Goal: Information Seeking & Learning: Learn about a topic

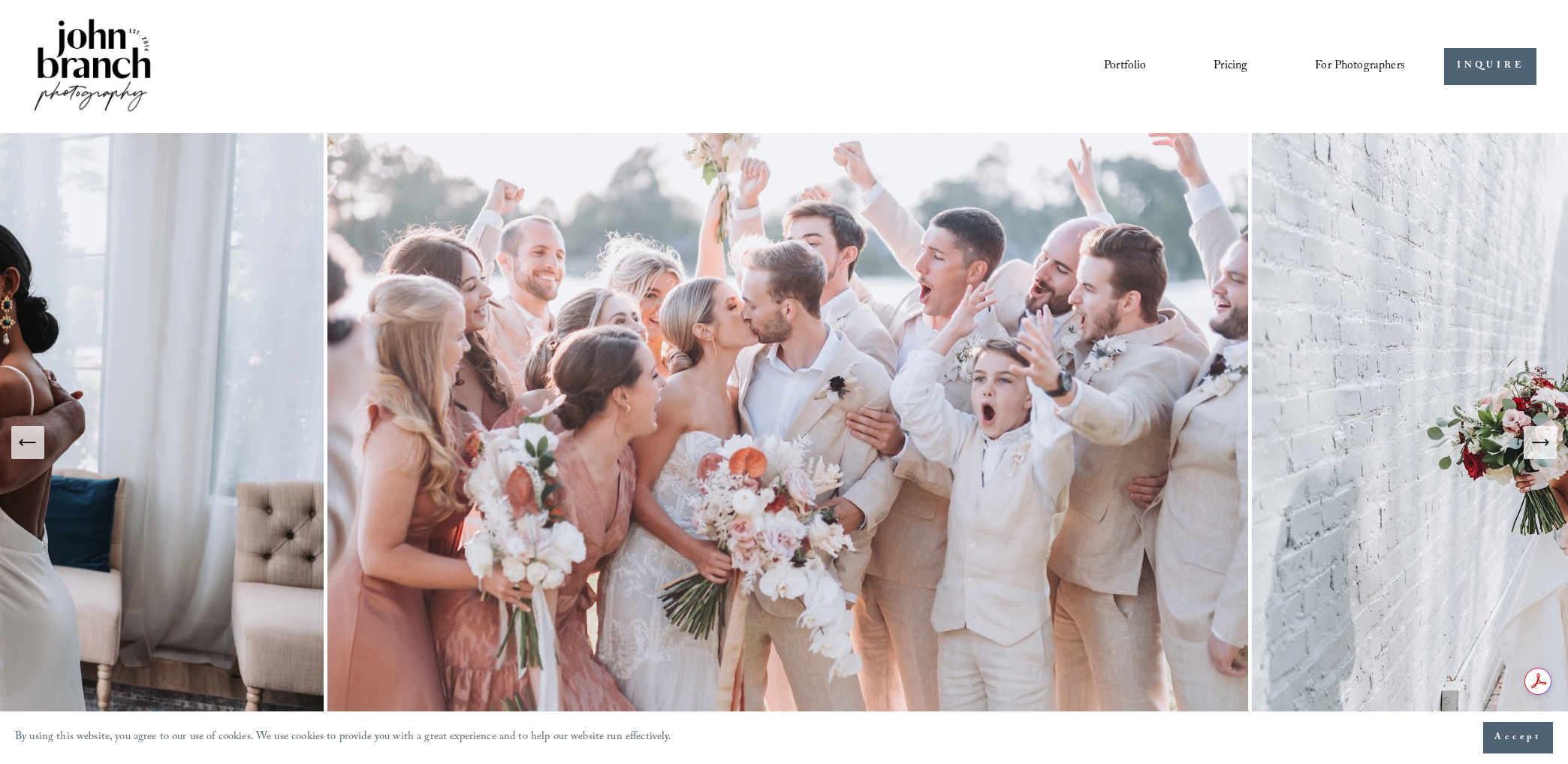
click at [1235, 66] on link "Pricing" at bounding box center [1231, 66] width 34 height 26
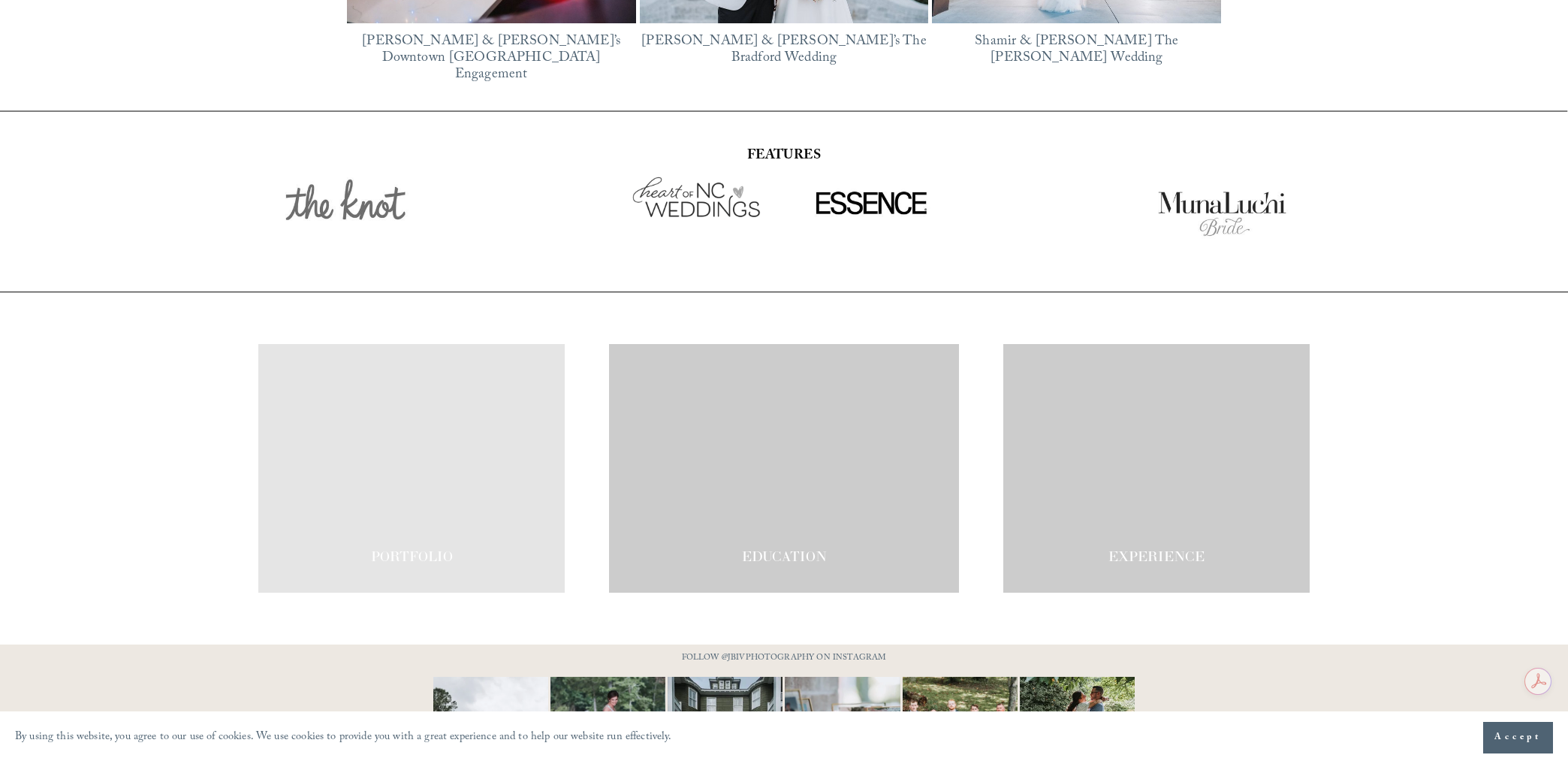
scroll to position [2667, 0]
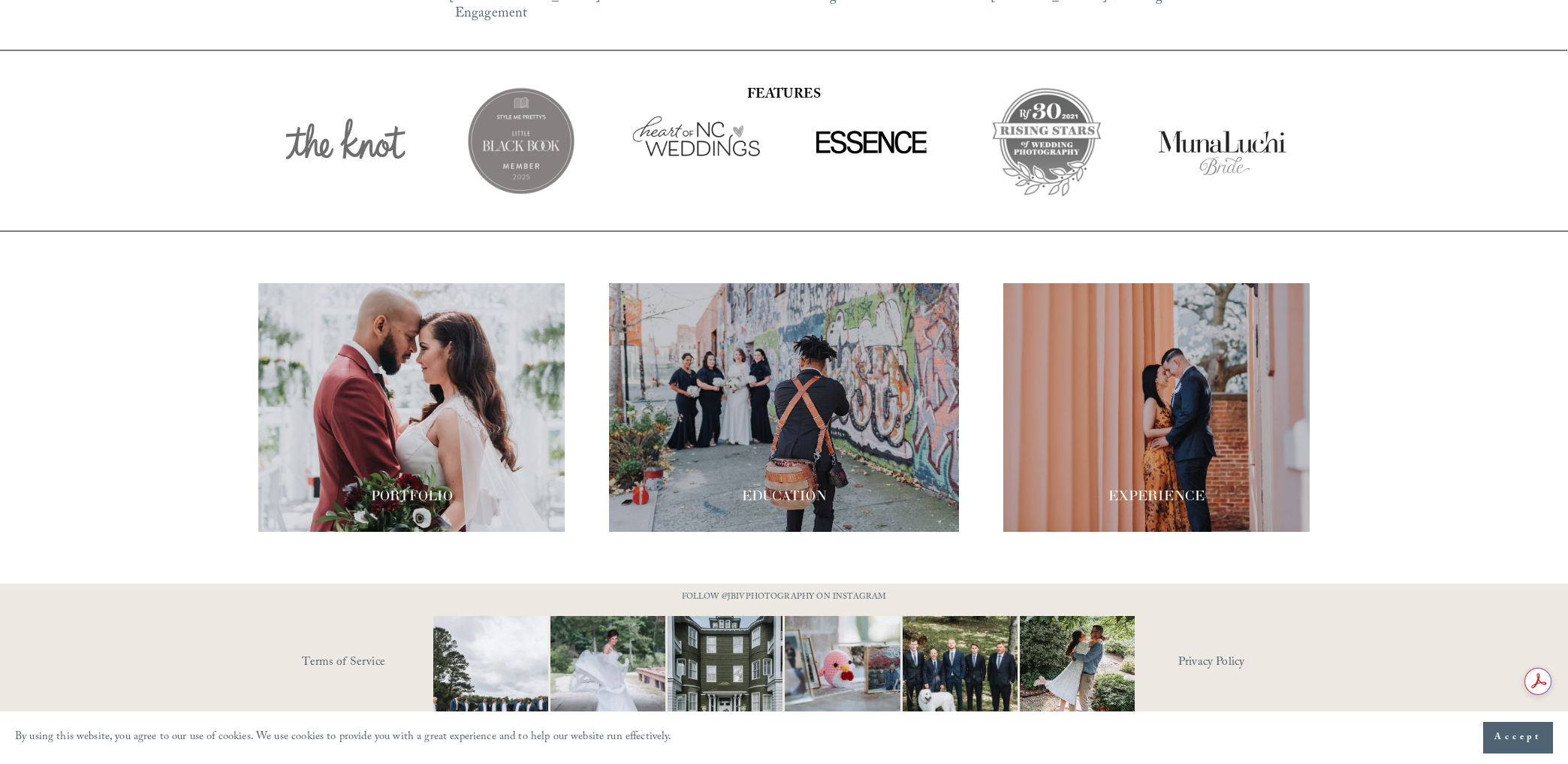
click at [1490, 732] on button "Accept" at bounding box center [1518, 738] width 70 height 31
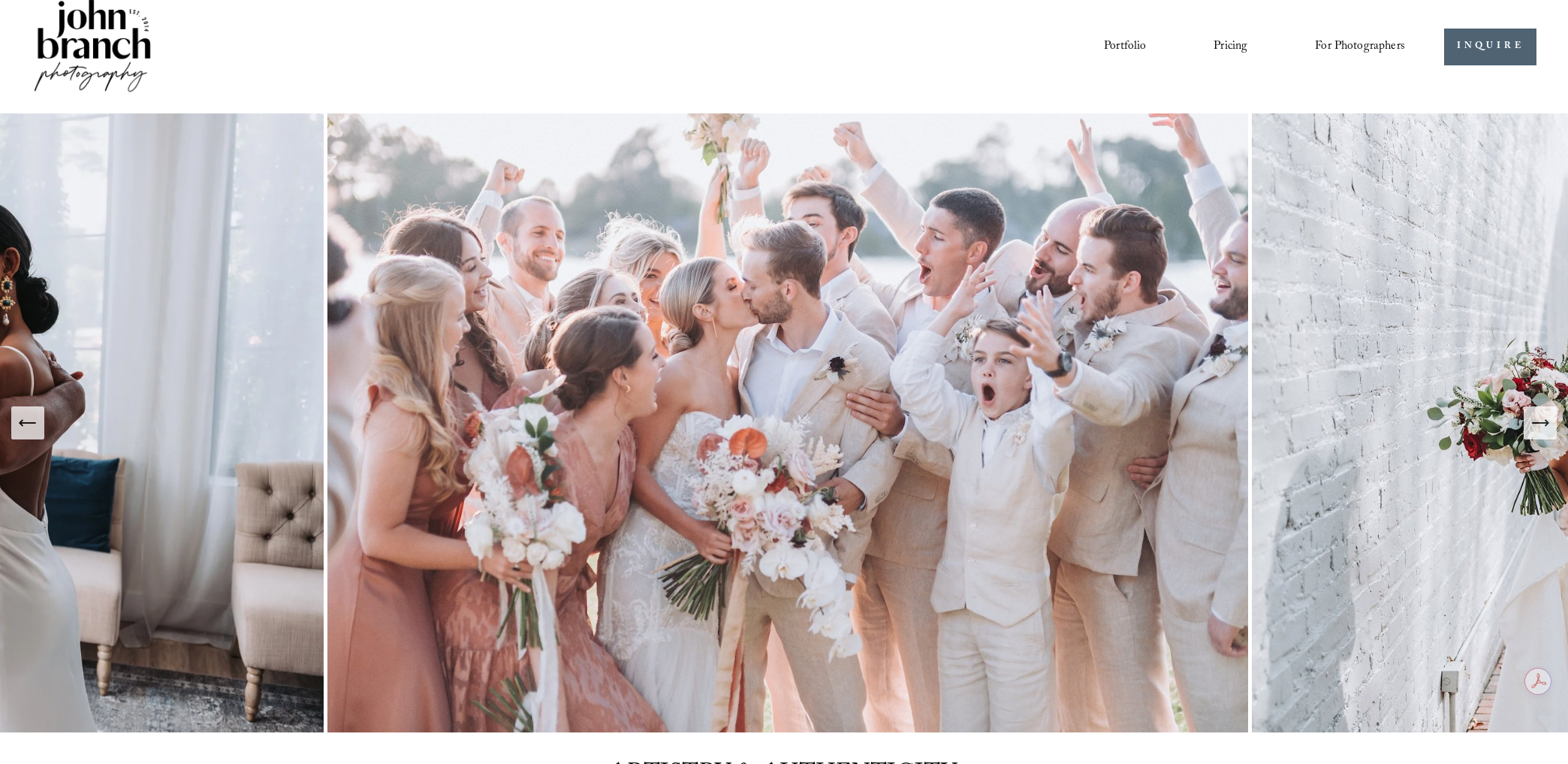
scroll to position [0, 0]
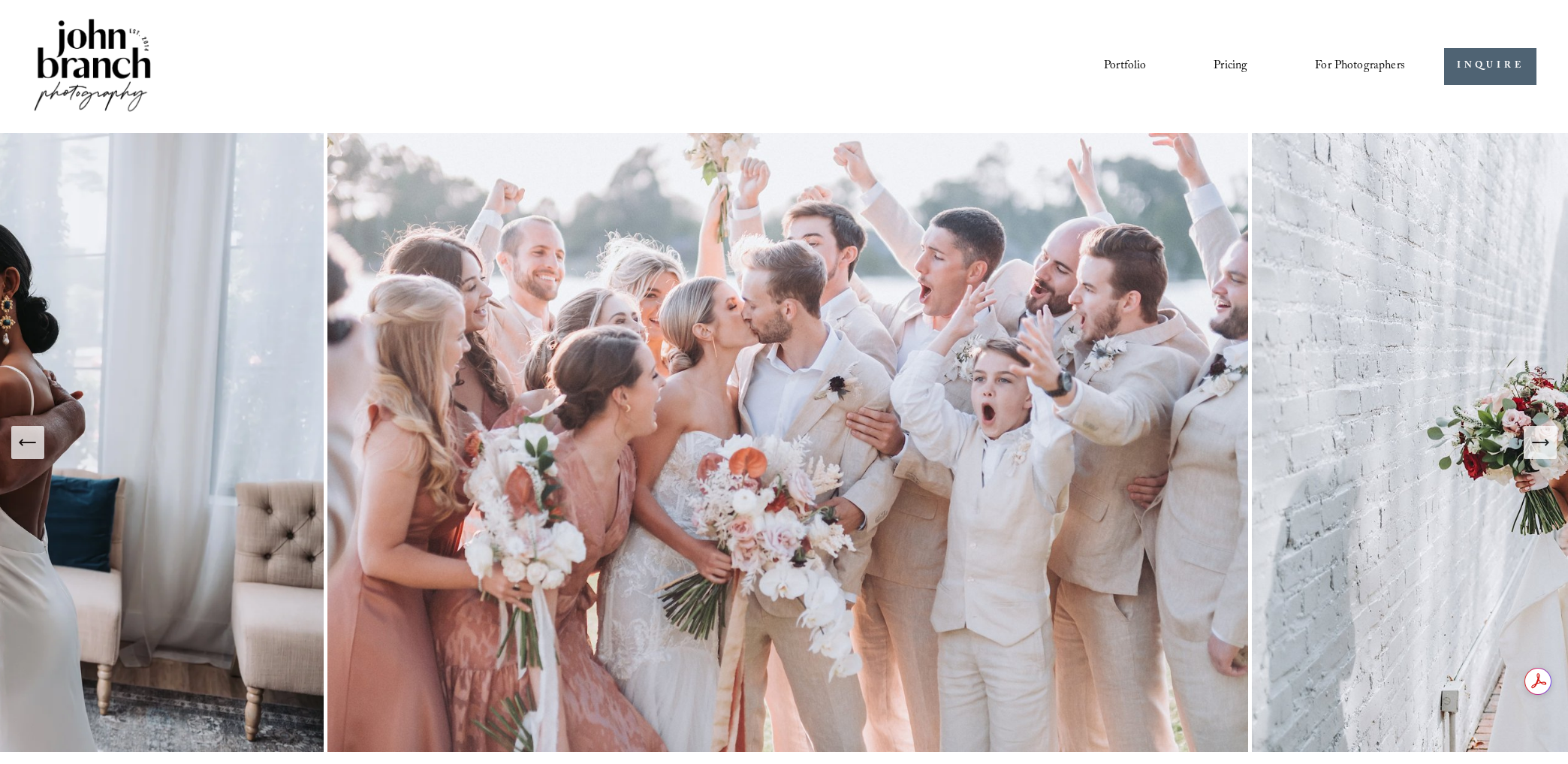
click at [1546, 448] on icon "Next Slide" at bounding box center [1540, 442] width 21 height 21
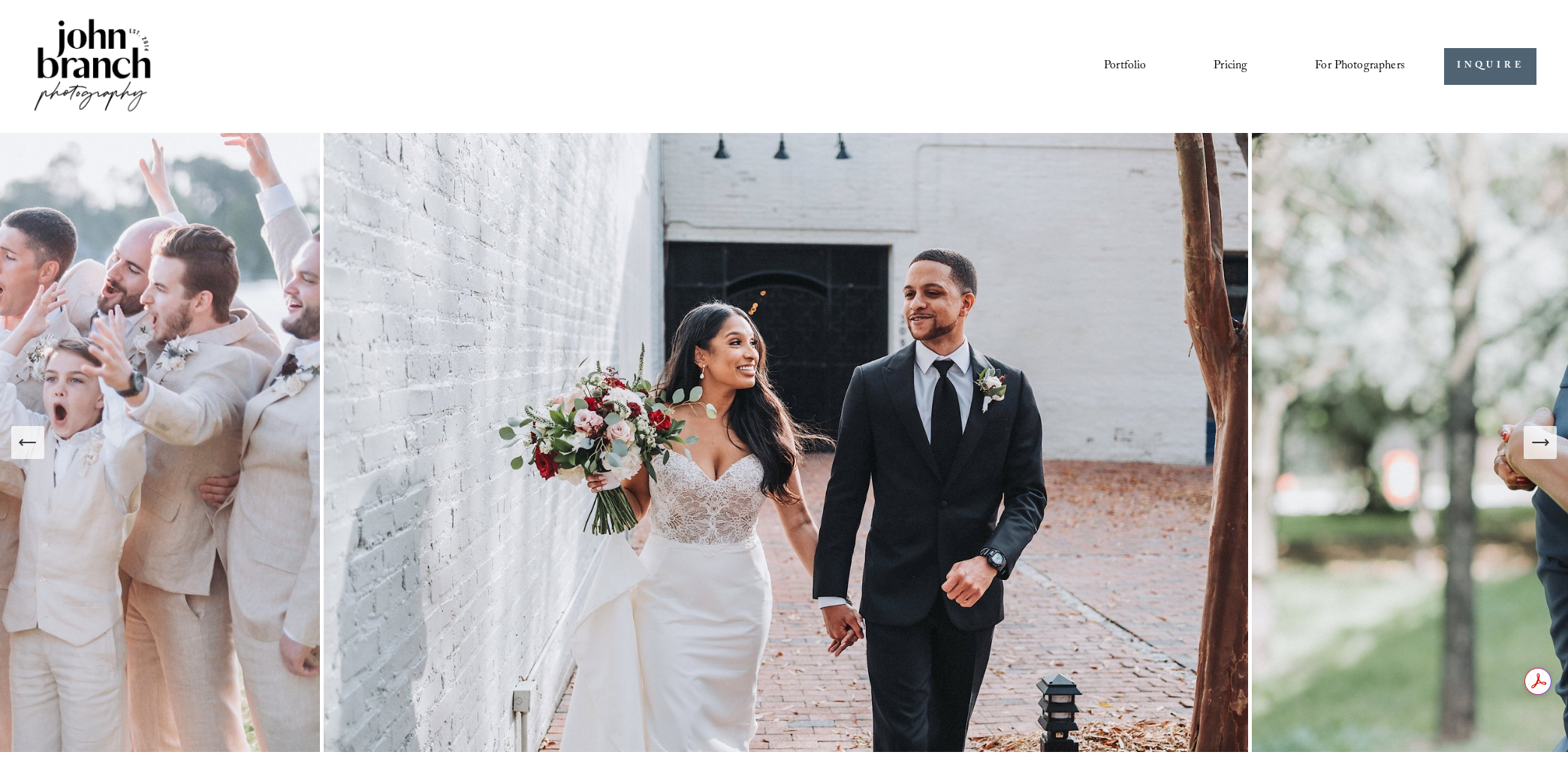
click at [1545, 447] on icon "Next Slide" at bounding box center [1540, 442] width 21 height 21
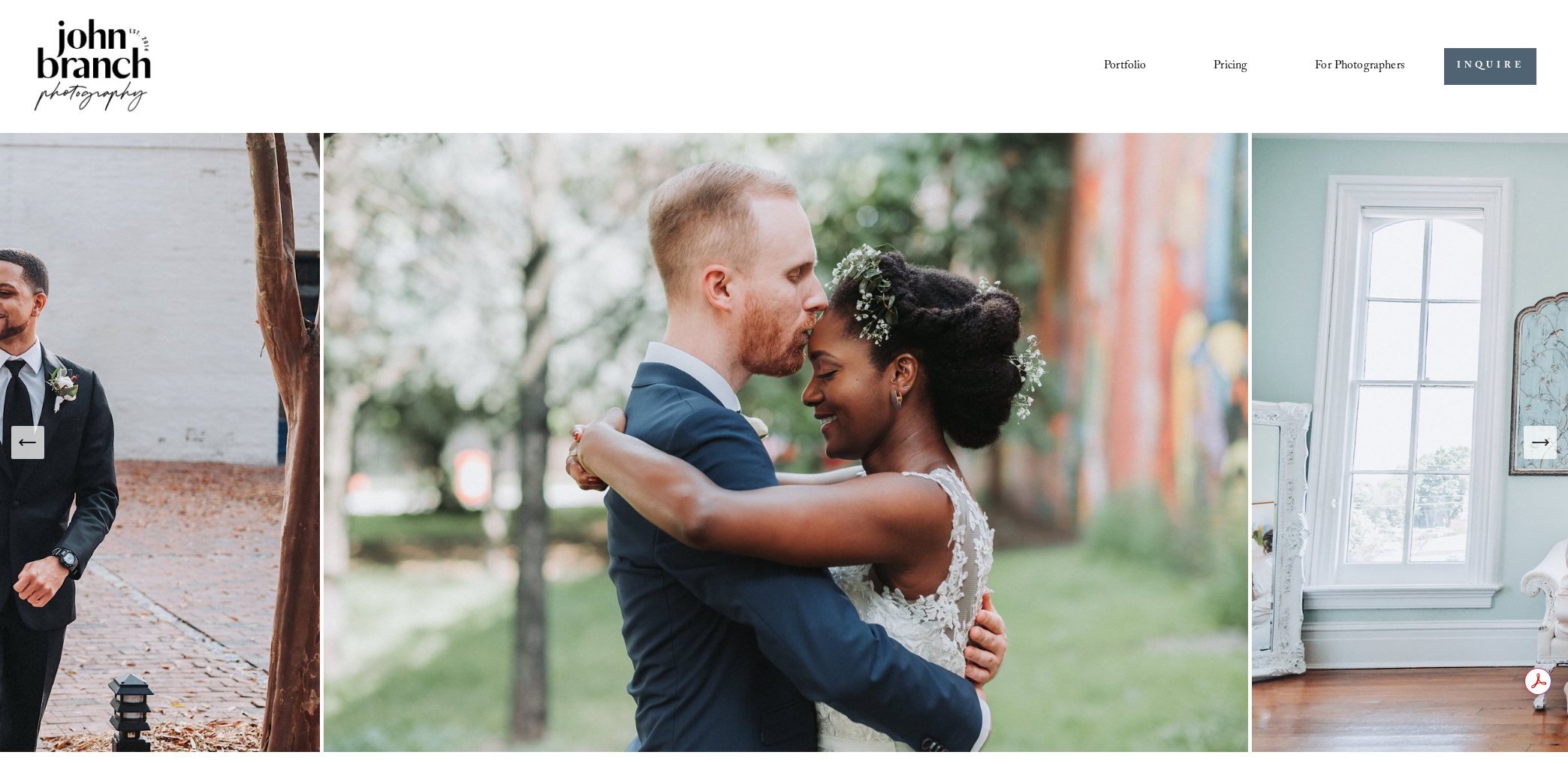
click at [1541, 439] on icon "Next Slide" at bounding box center [1540, 442] width 21 height 21
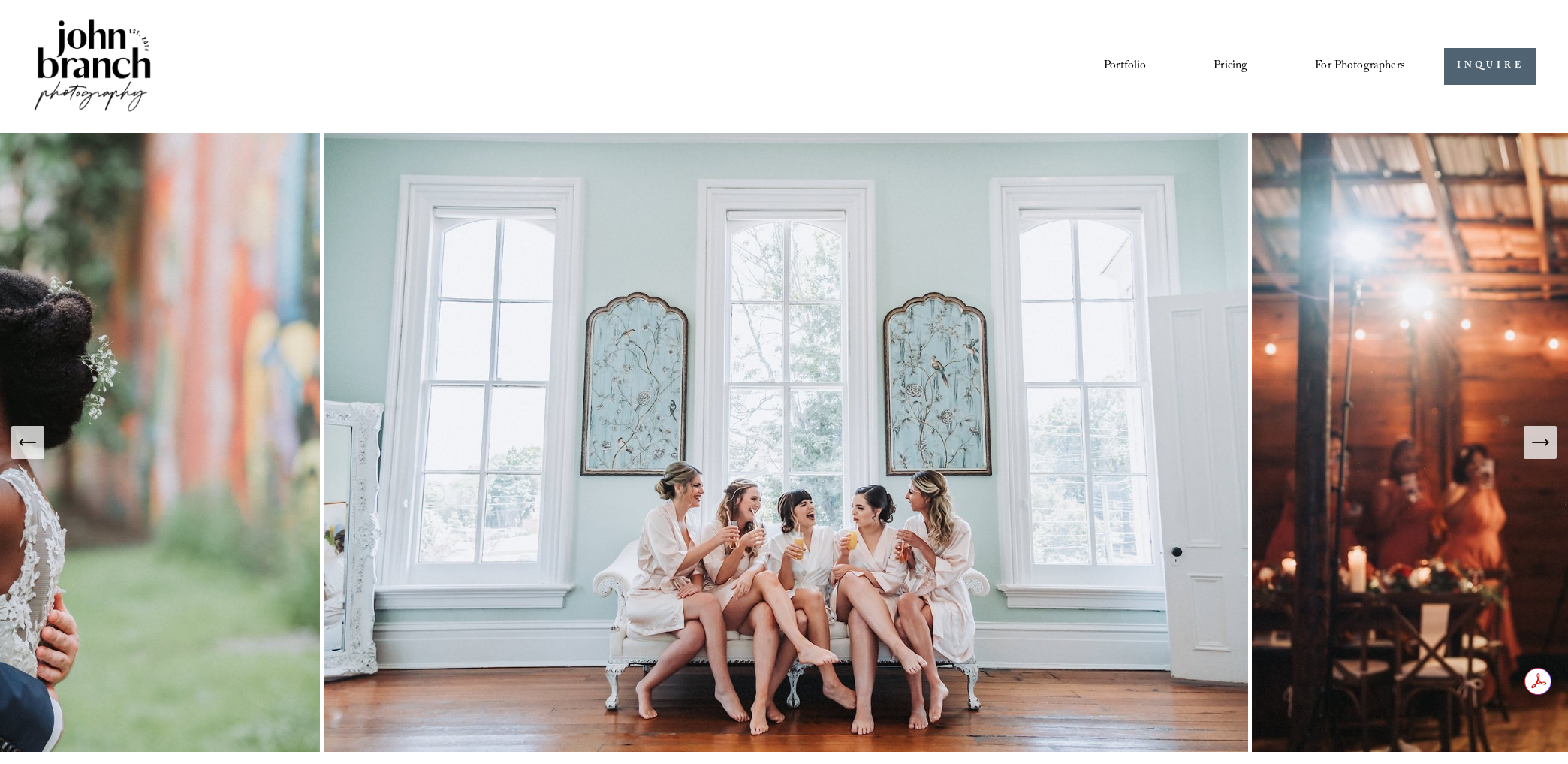
click at [1541, 439] on icon "Next Slide" at bounding box center [1540, 442] width 21 height 21
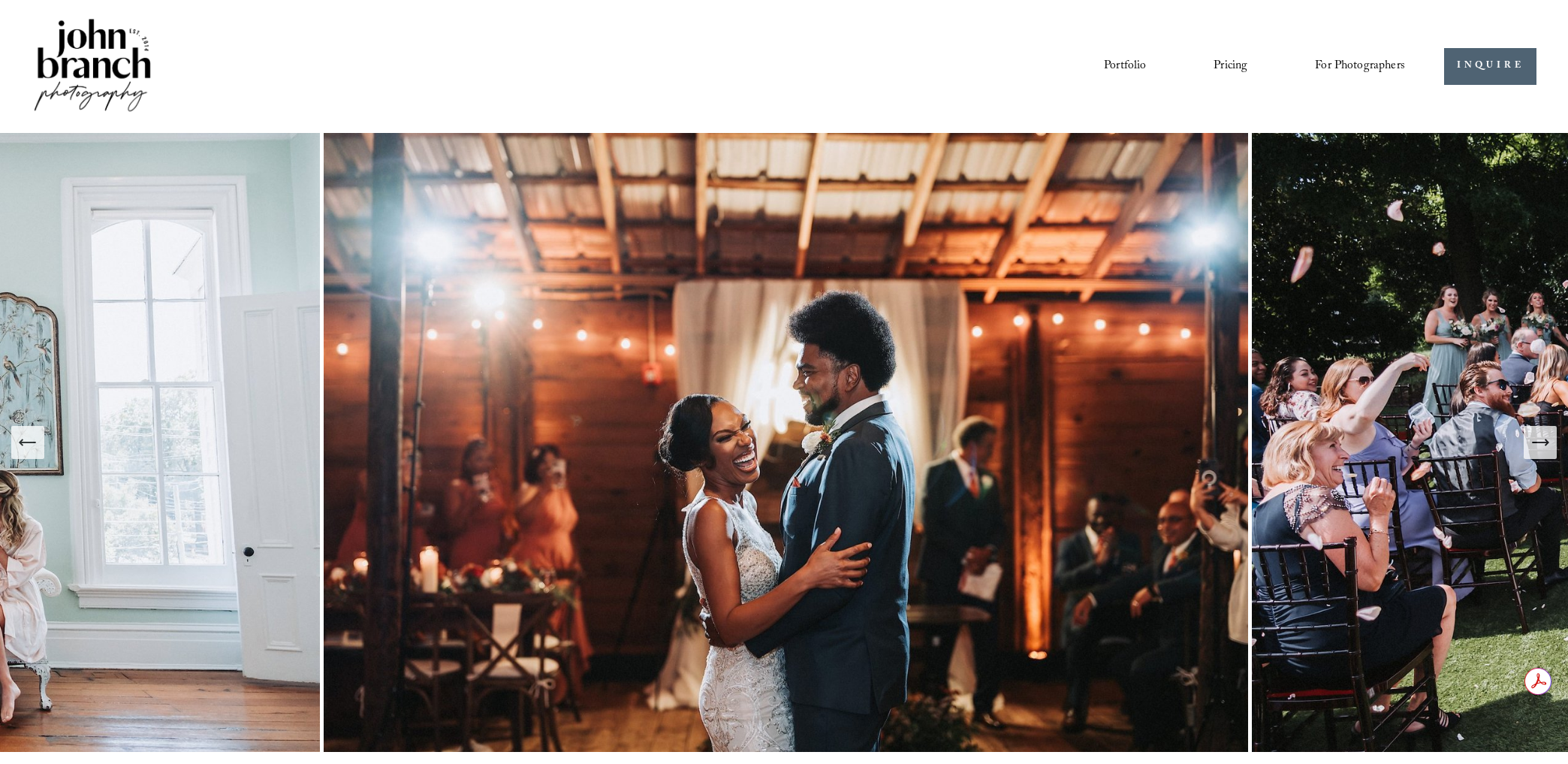
click at [1541, 439] on icon "Next Slide" at bounding box center [1540, 442] width 21 height 21
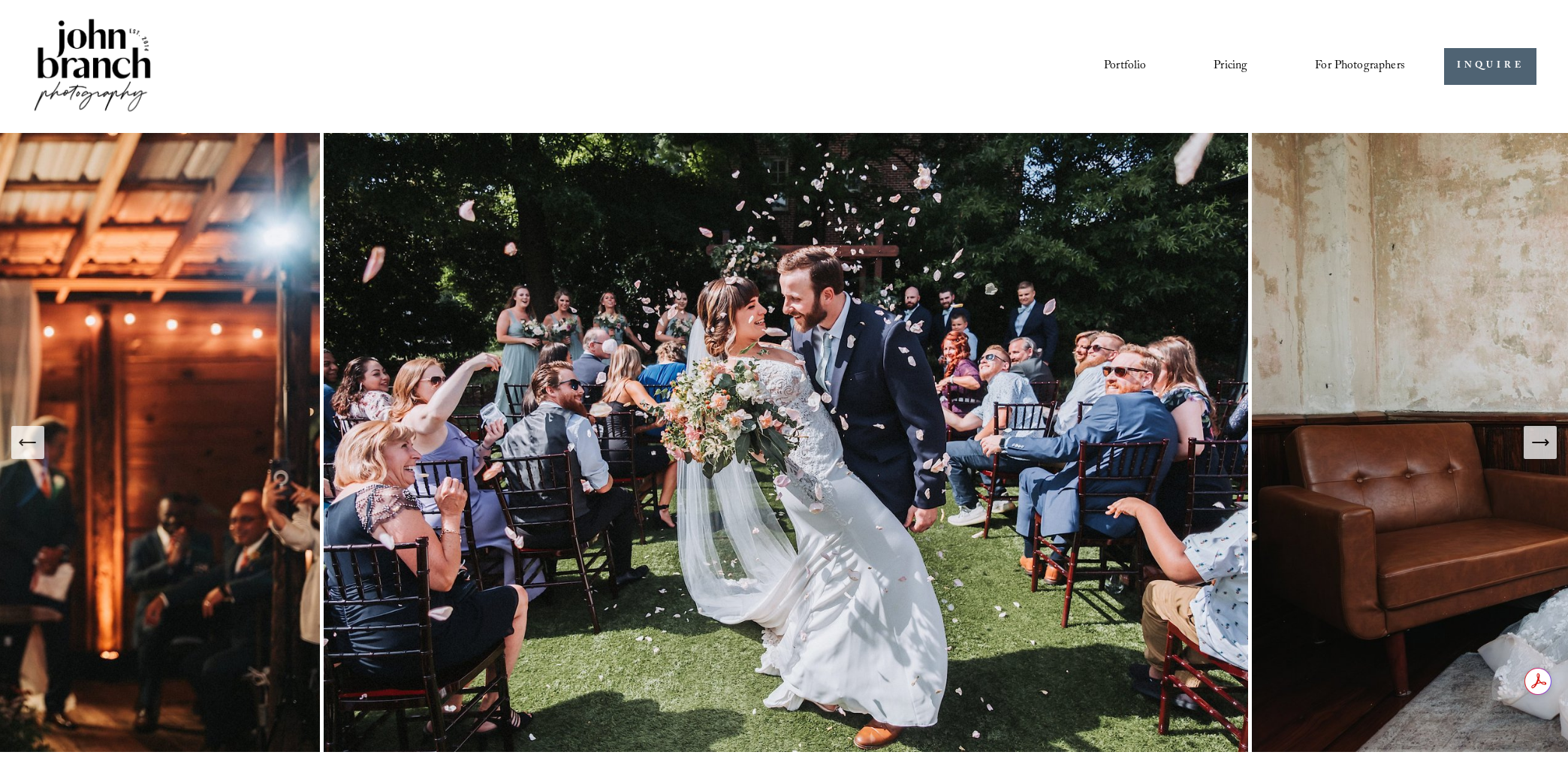
click at [1541, 439] on icon "Next Slide" at bounding box center [1540, 442] width 21 height 21
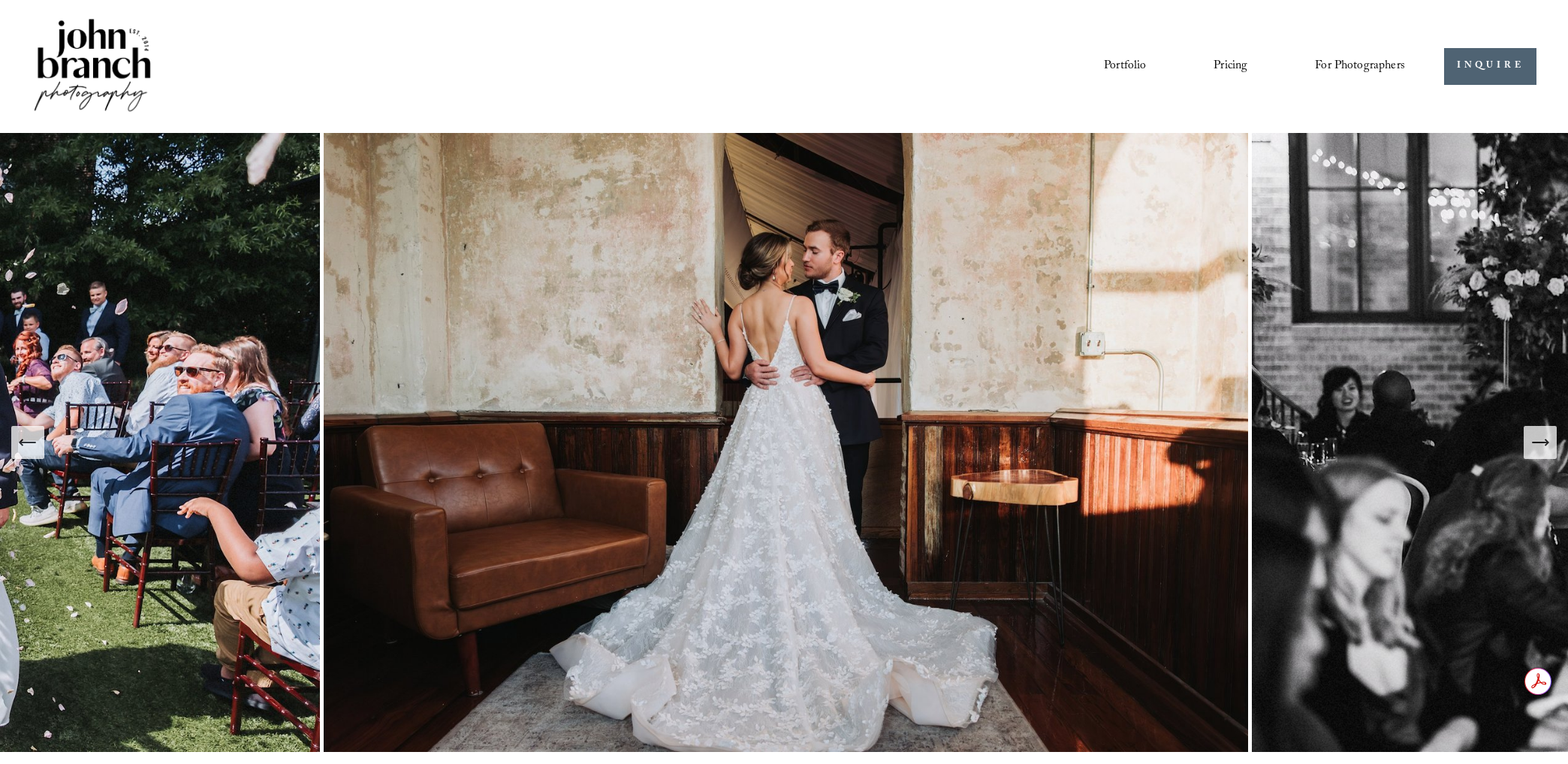
click at [1538, 438] on icon "Next Slide" at bounding box center [1540, 442] width 21 height 21
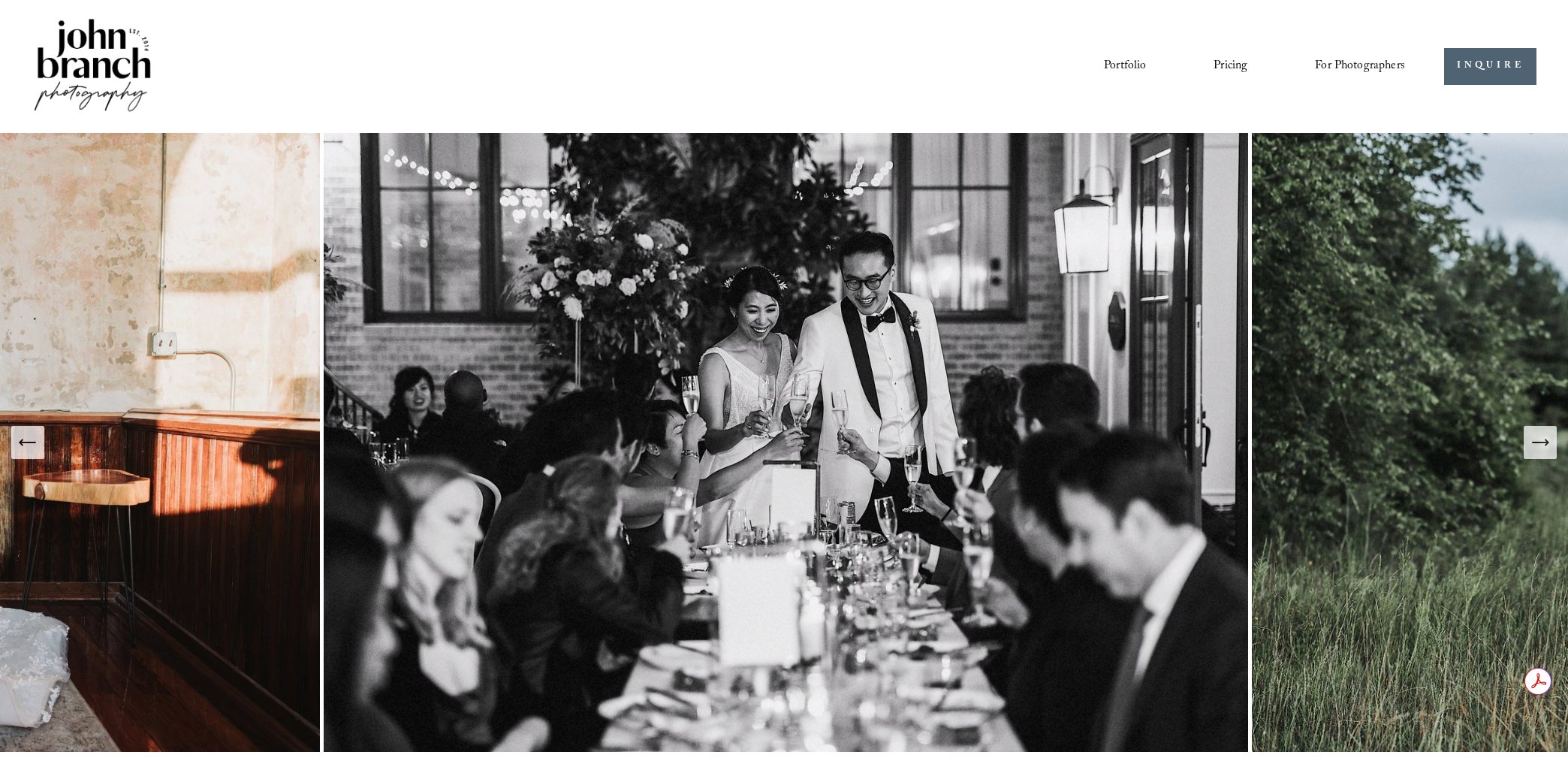
click at [1538, 438] on icon "Next Slide" at bounding box center [1540, 442] width 21 height 21
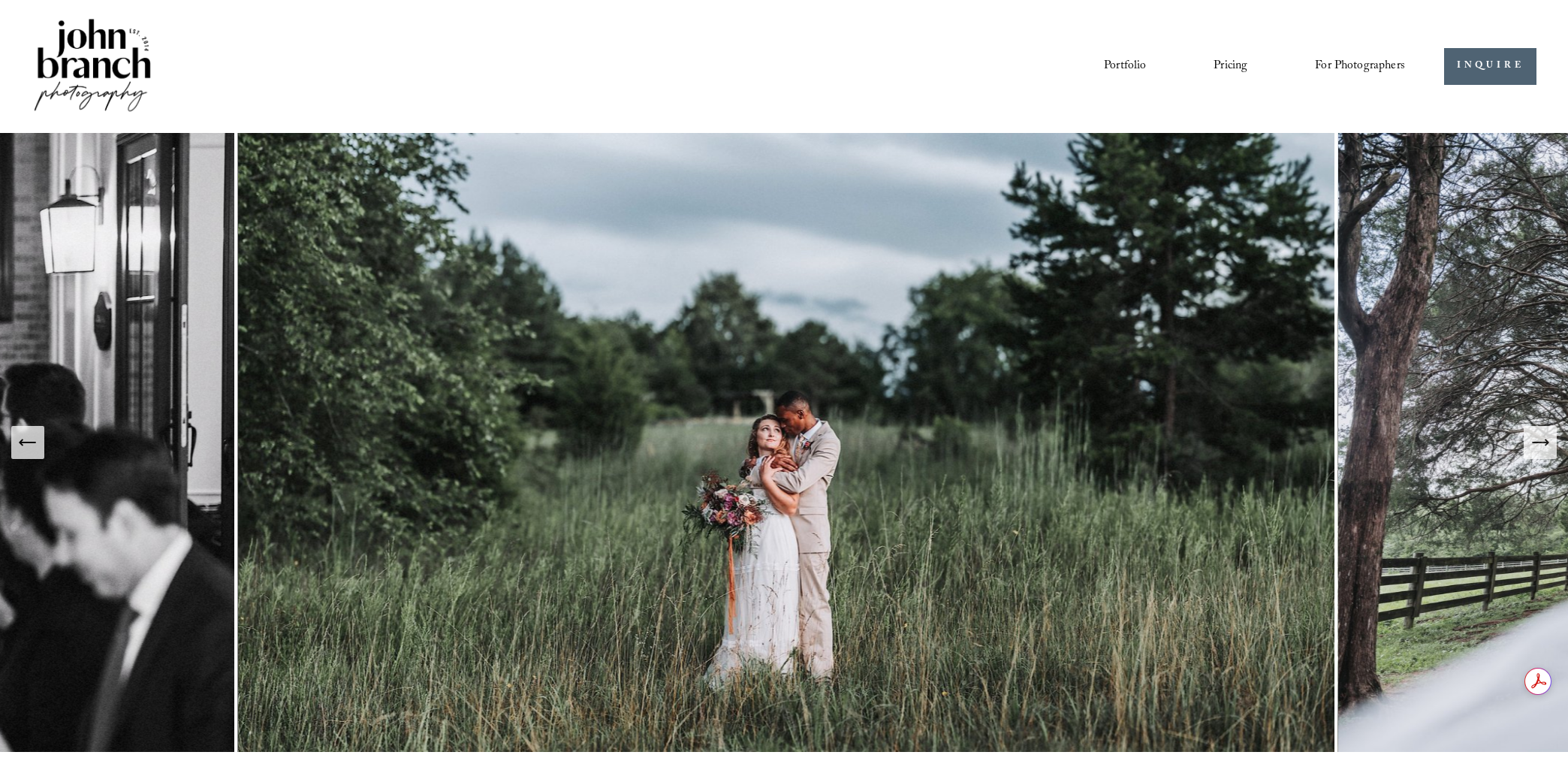
click at [1541, 442] on icon "Next Slide" at bounding box center [1540, 442] width 16 height 0
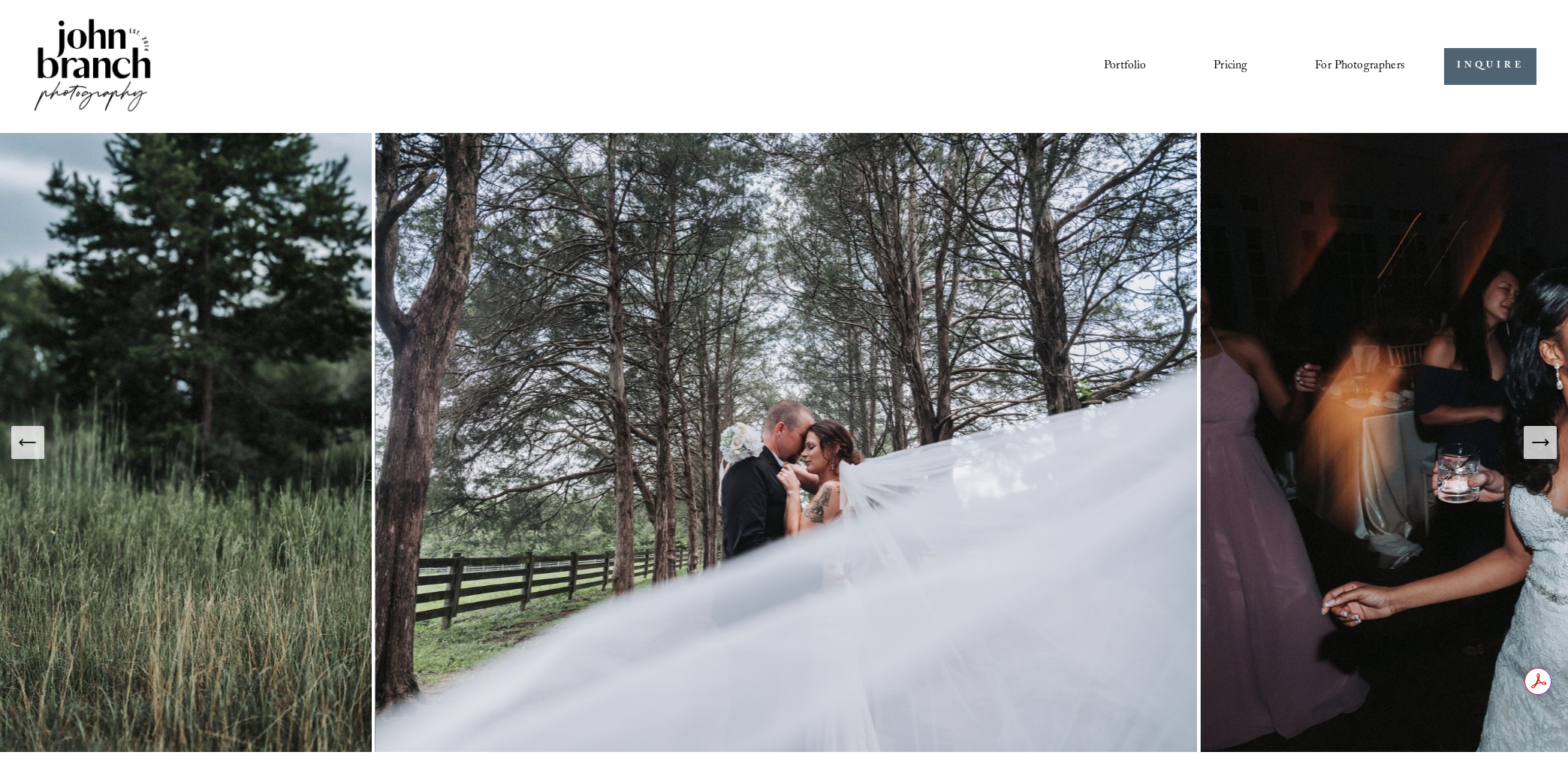
click at [1538, 440] on icon "Next Slide" at bounding box center [1540, 442] width 21 height 21
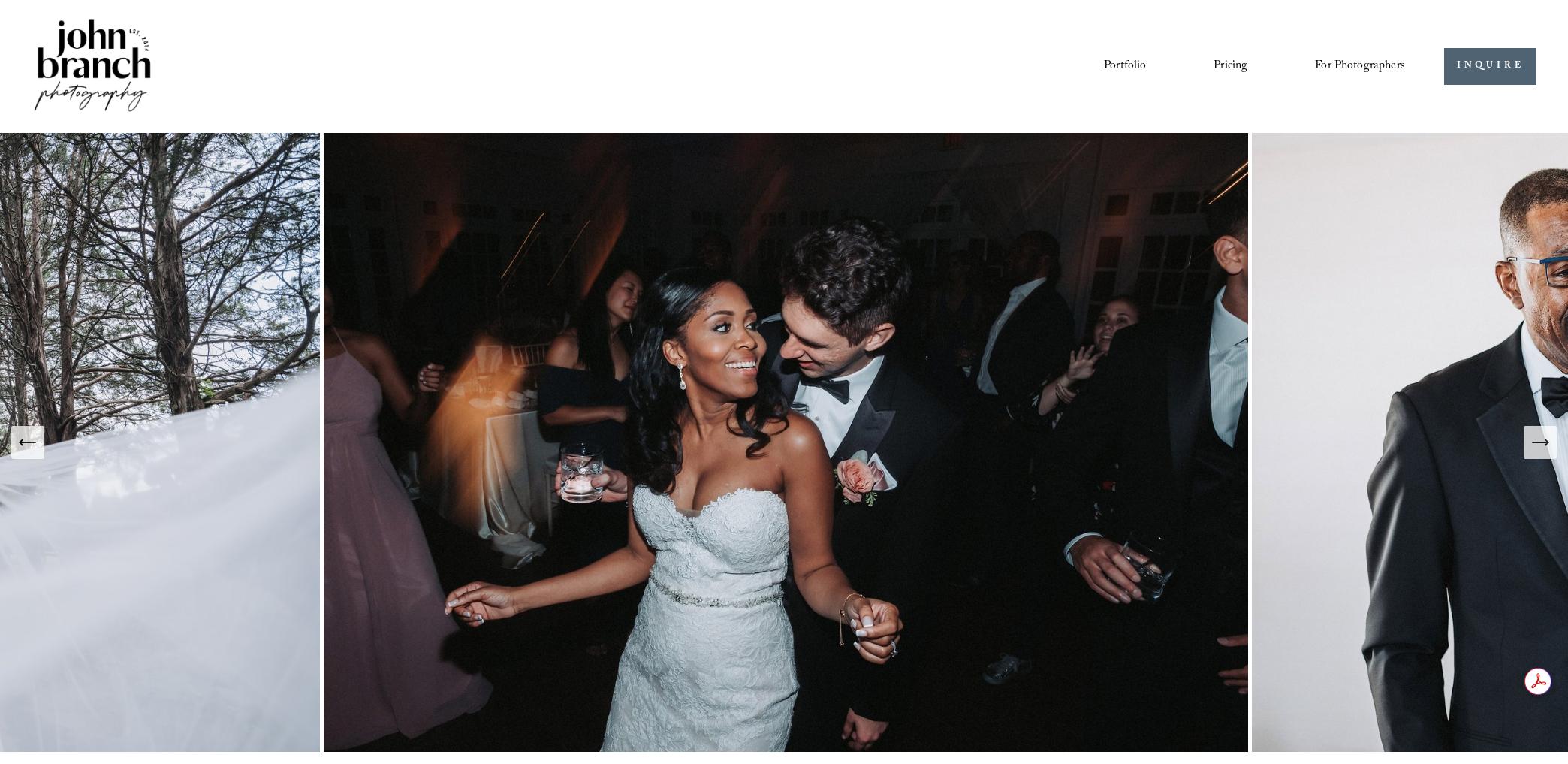
click at [1538, 440] on icon "Next Slide" at bounding box center [1540, 442] width 21 height 21
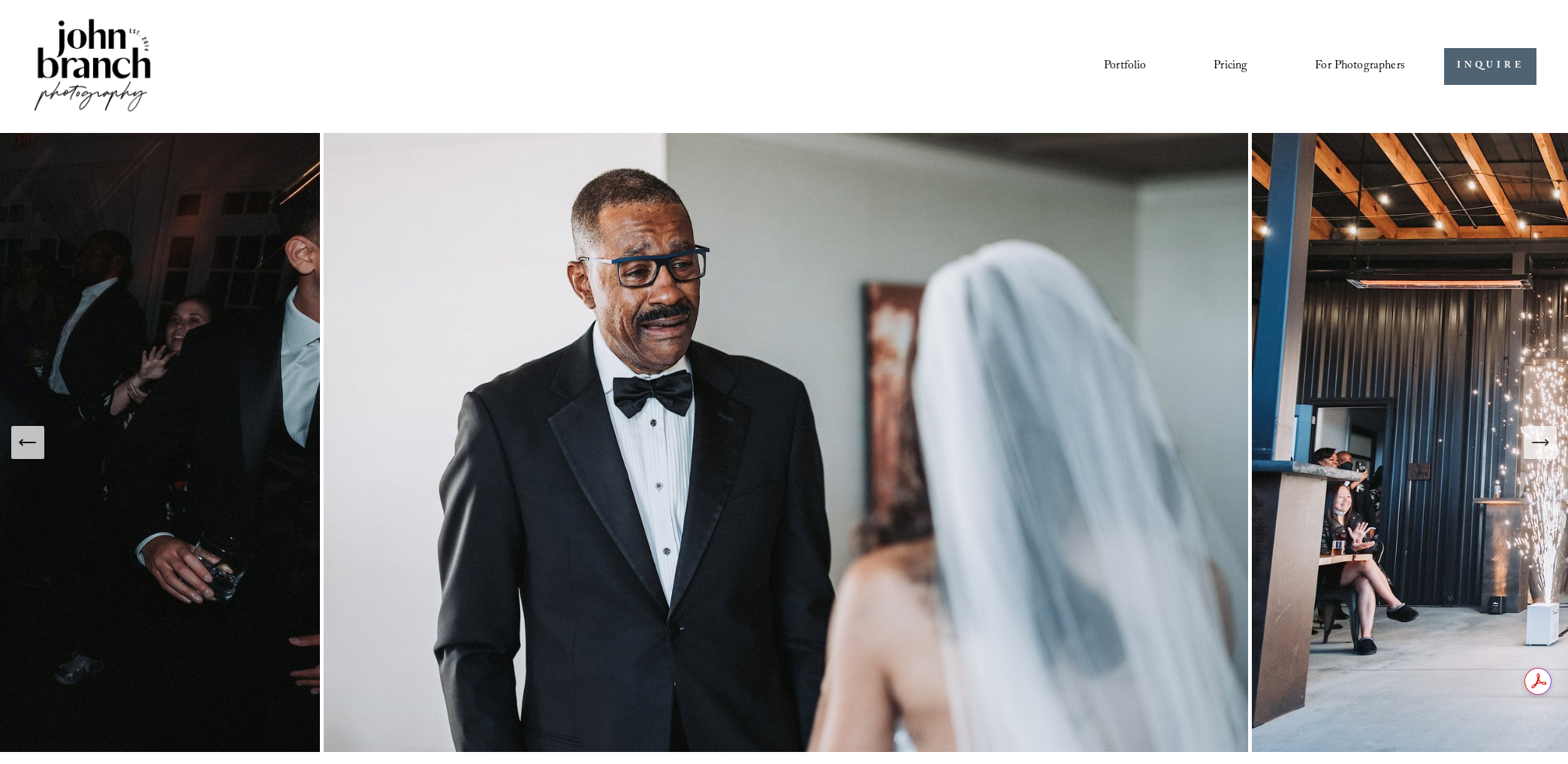
click at [1538, 440] on icon "Next Slide" at bounding box center [1540, 442] width 21 height 21
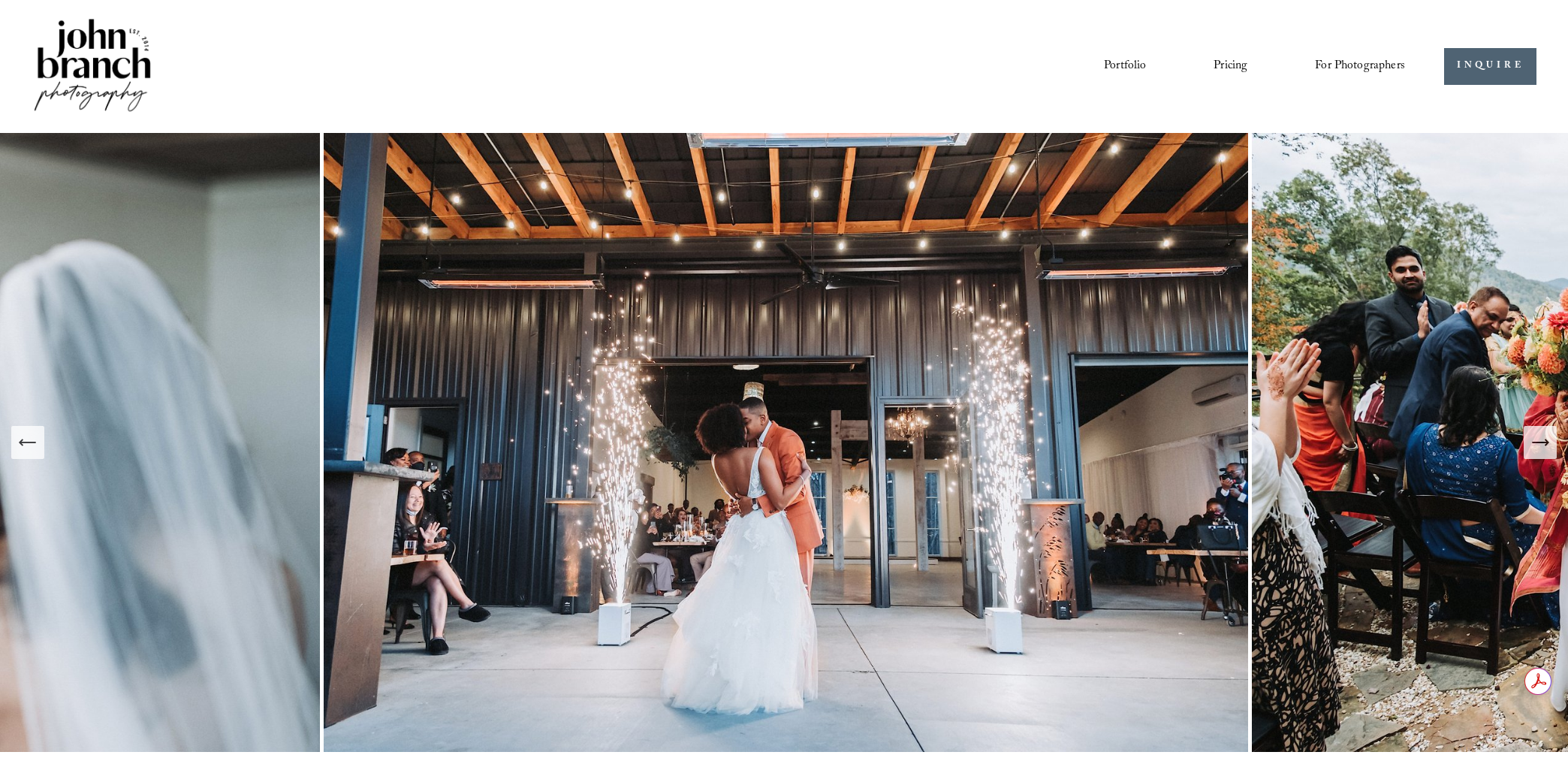
click at [1538, 440] on icon "Next Slide" at bounding box center [1540, 442] width 21 height 21
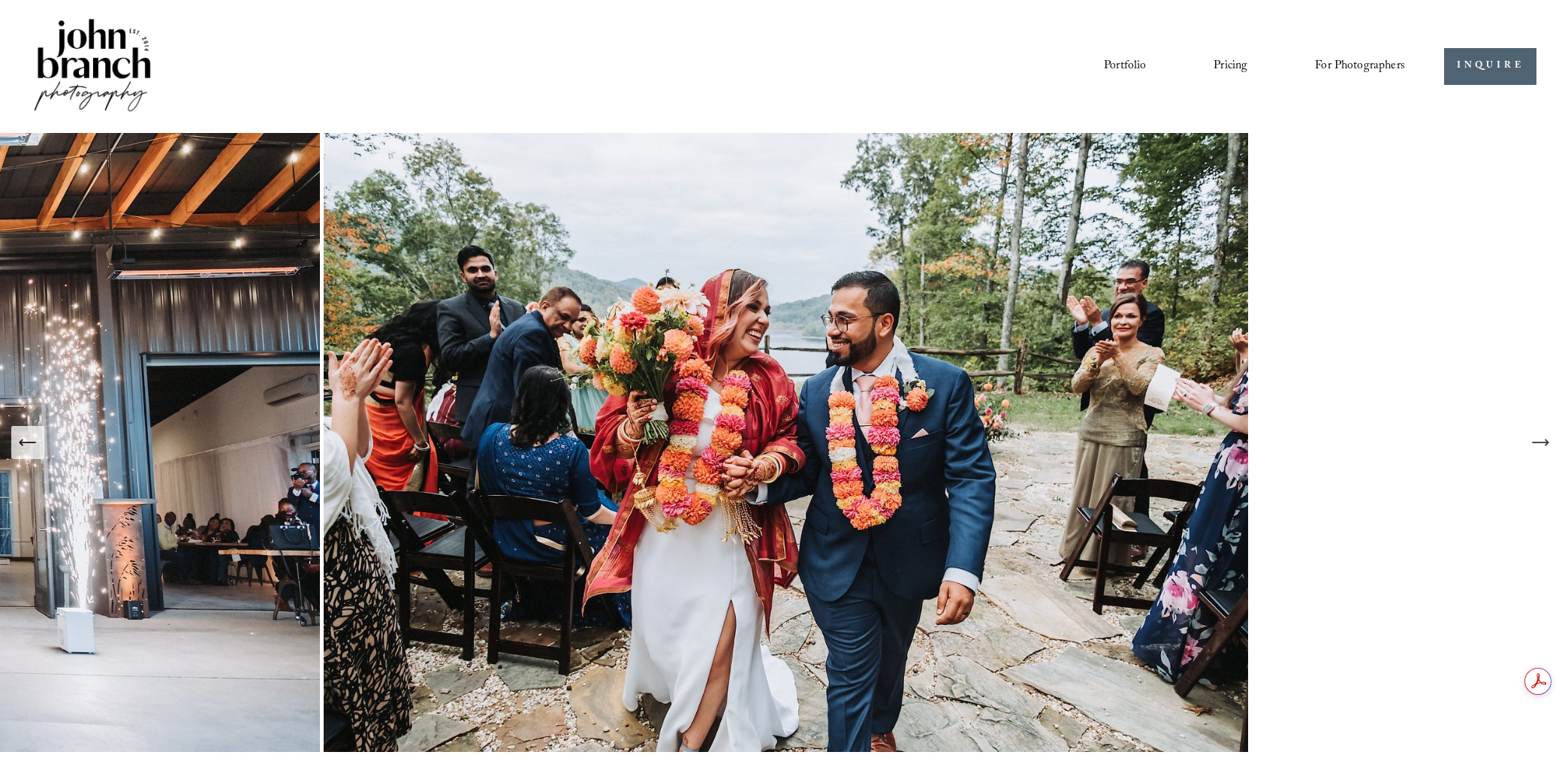
click at [1538, 440] on icon "Next Slide" at bounding box center [1540, 442] width 21 height 21
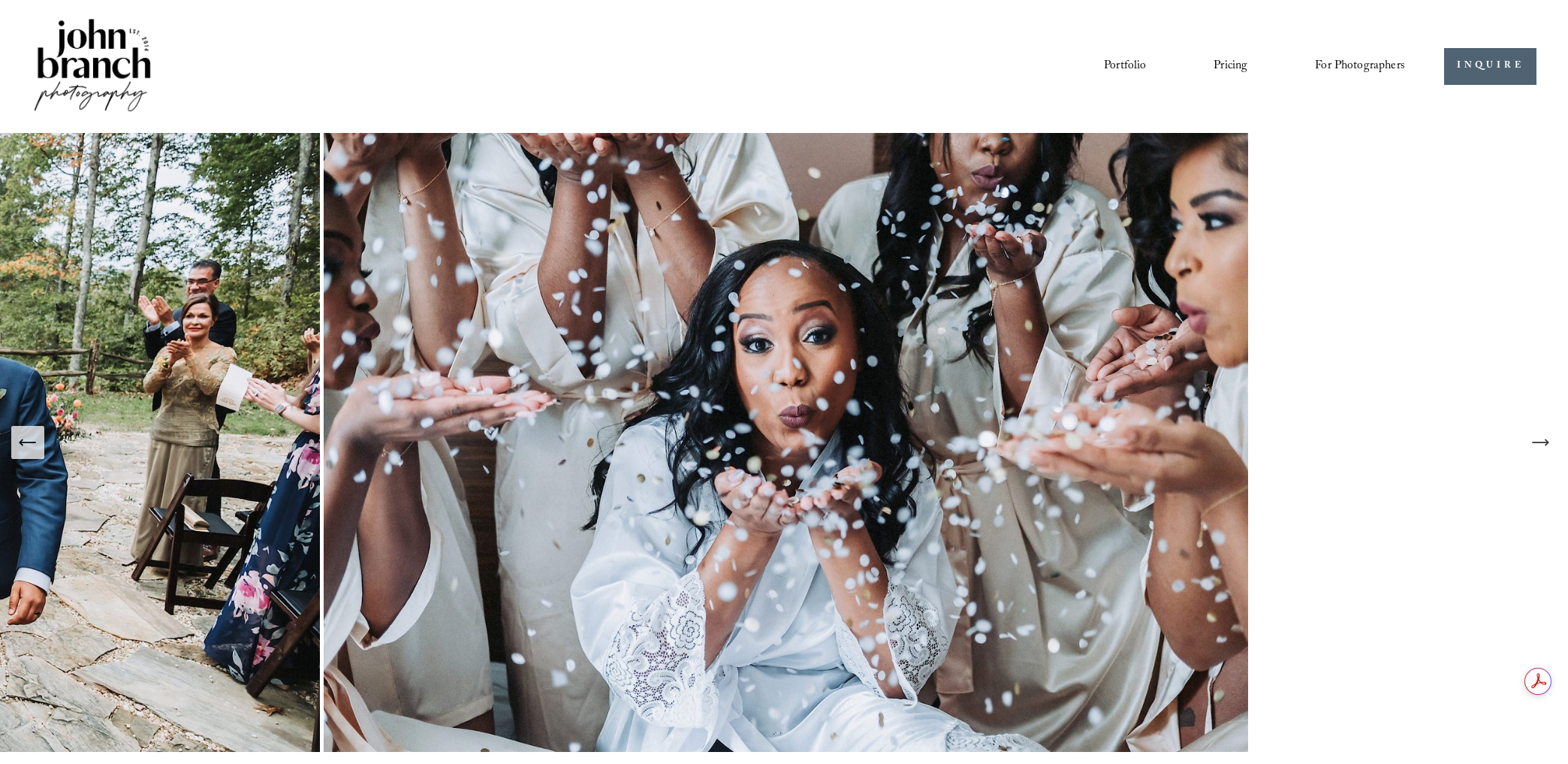
click at [1538, 440] on icon "Next Slide" at bounding box center [1540, 442] width 21 height 21
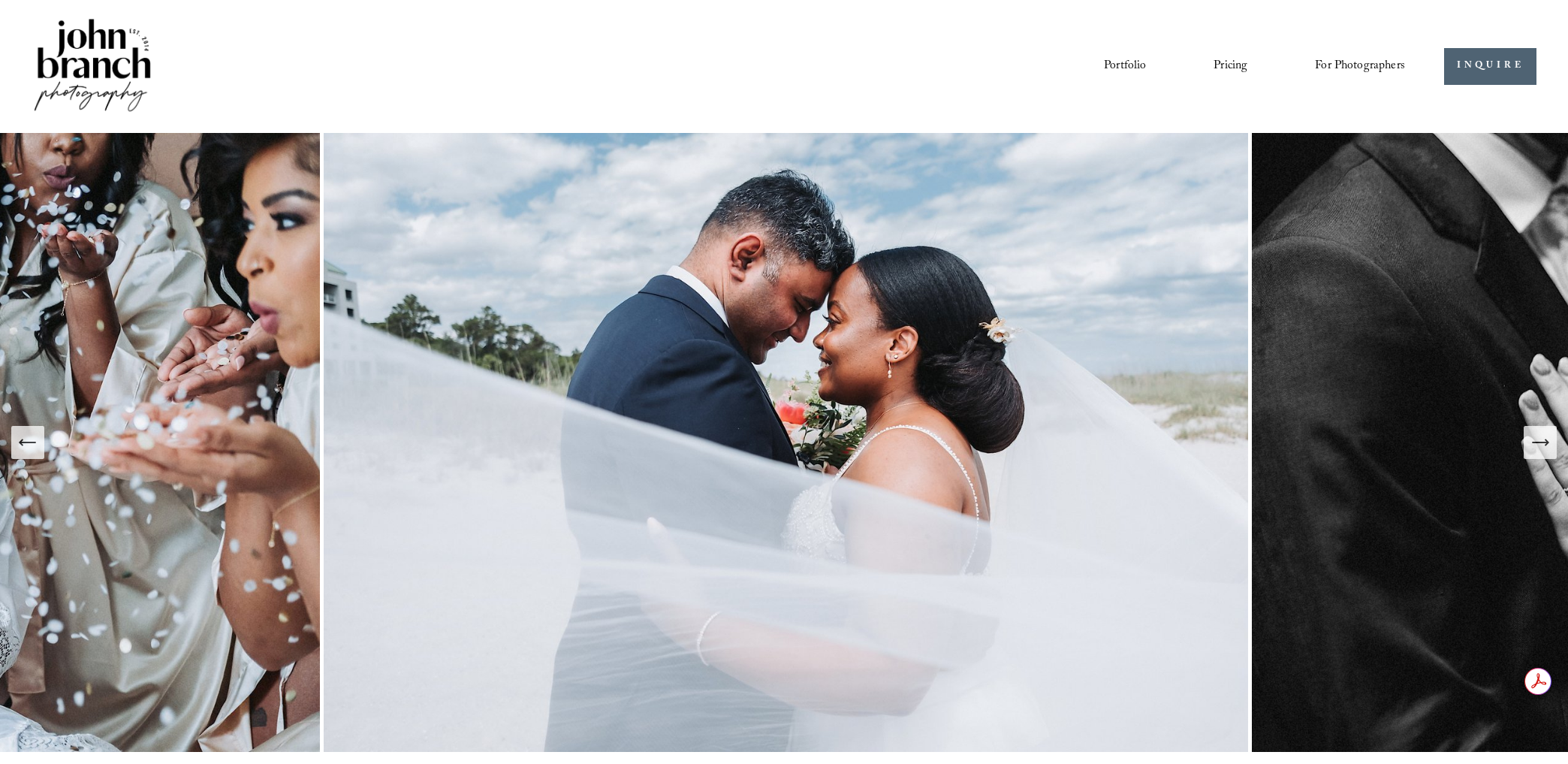
click at [1538, 440] on icon "Next Slide" at bounding box center [1540, 442] width 21 height 21
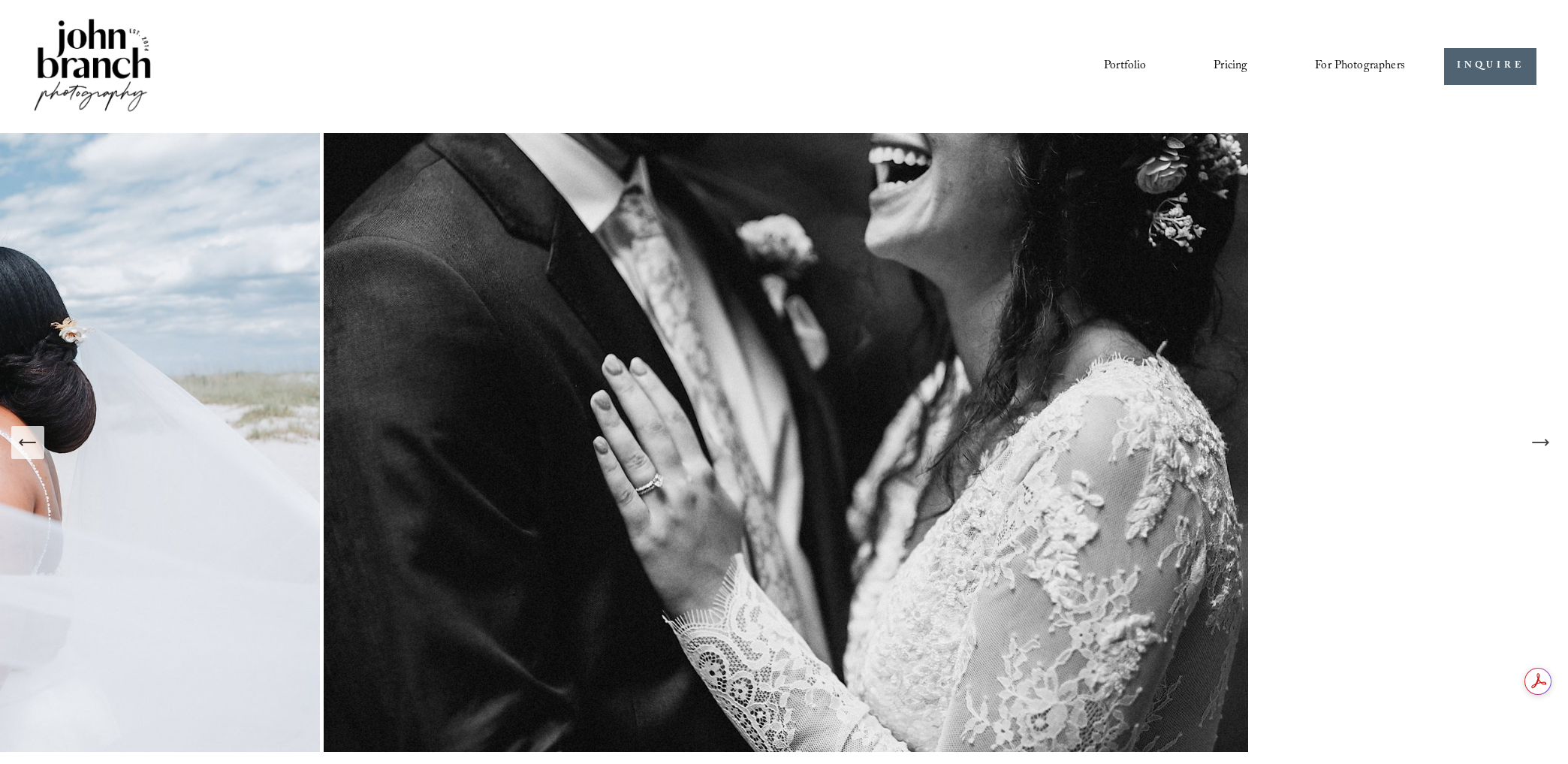
click at [1538, 440] on icon "Next Slide" at bounding box center [1540, 442] width 21 height 21
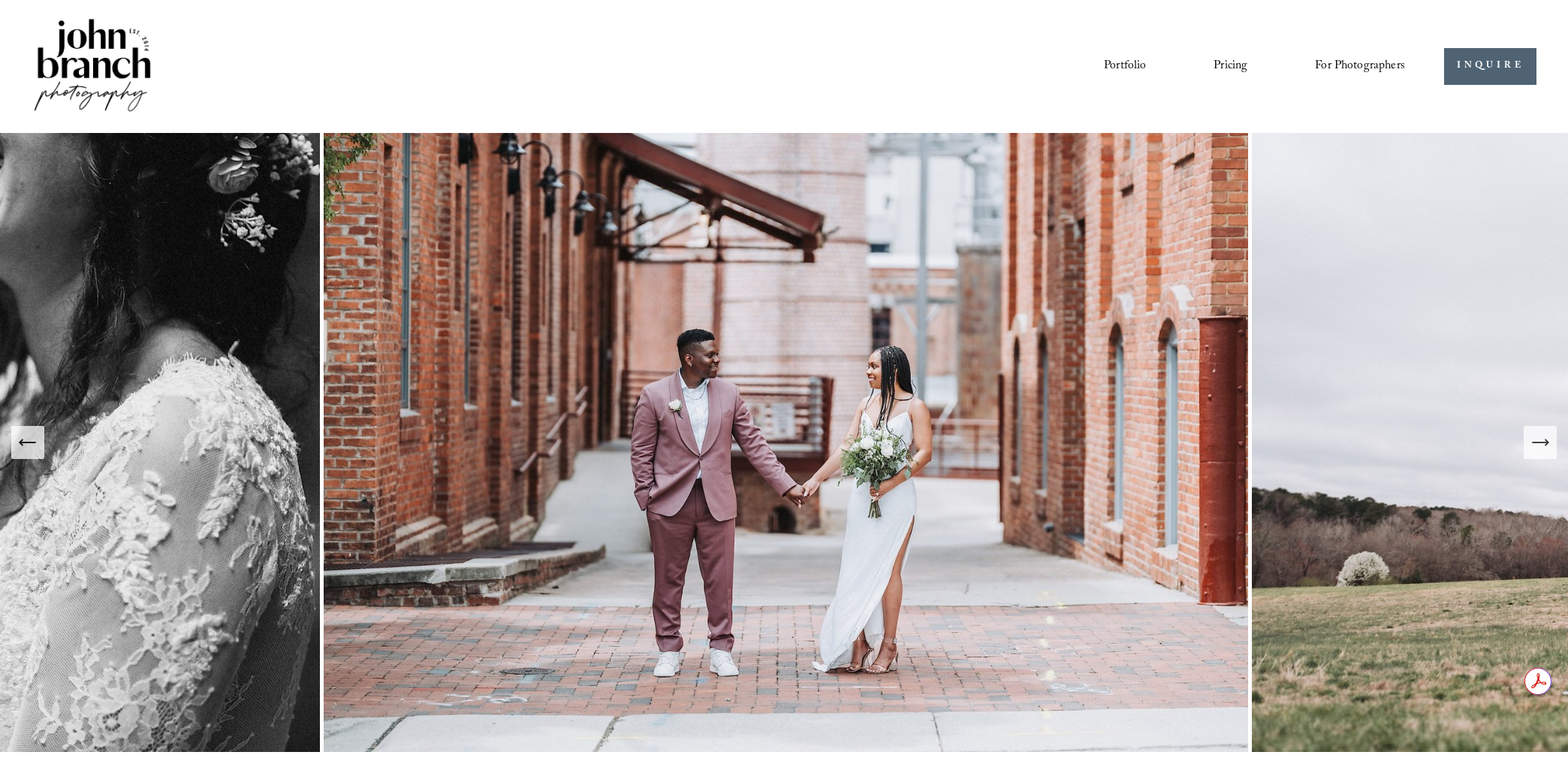
click at [1538, 440] on icon "Next Slide" at bounding box center [1540, 442] width 21 height 21
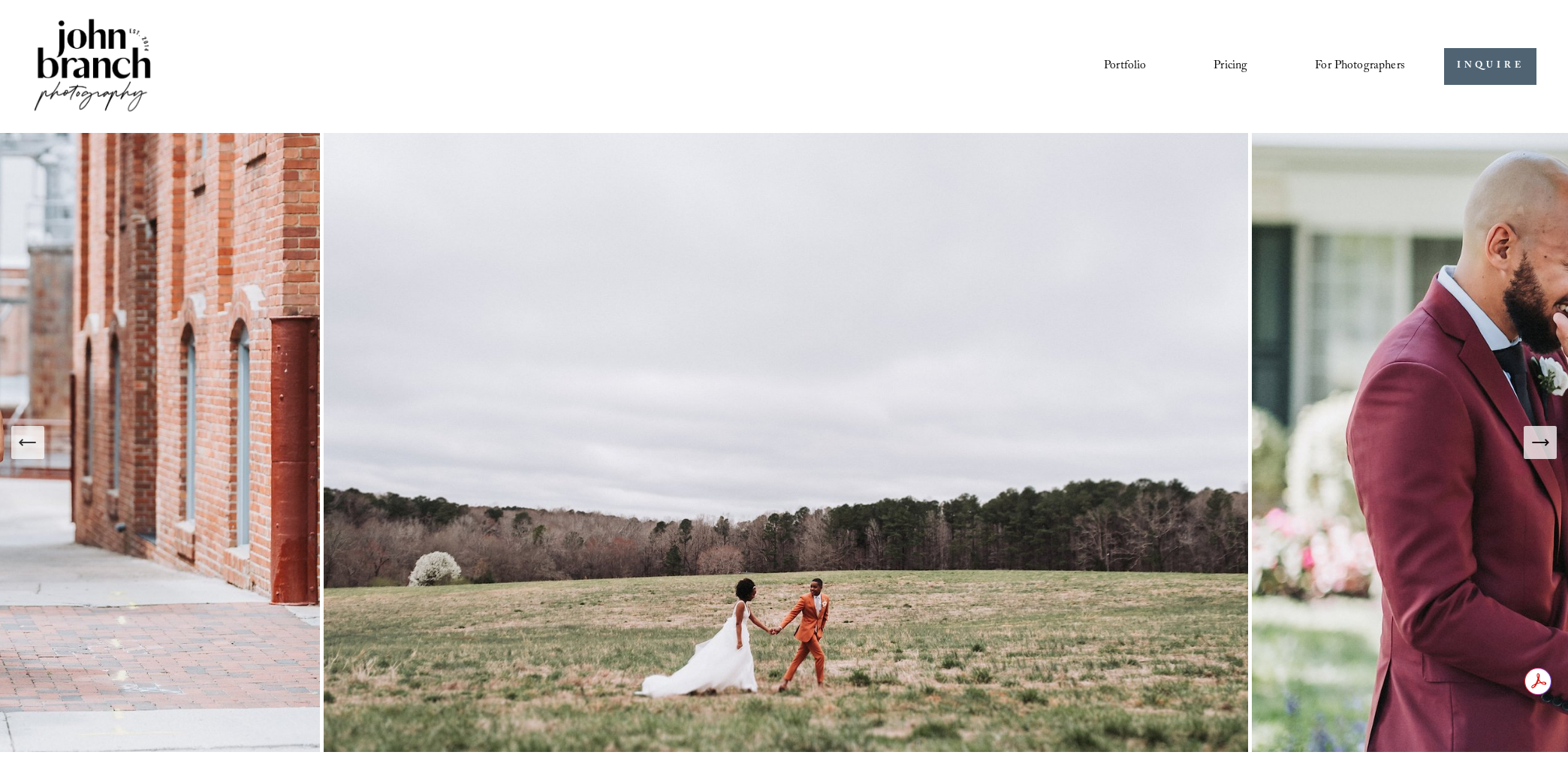
click at [1538, 440] on icon "Next Slide" at bounding box center [1540, 442] width 21 height 21
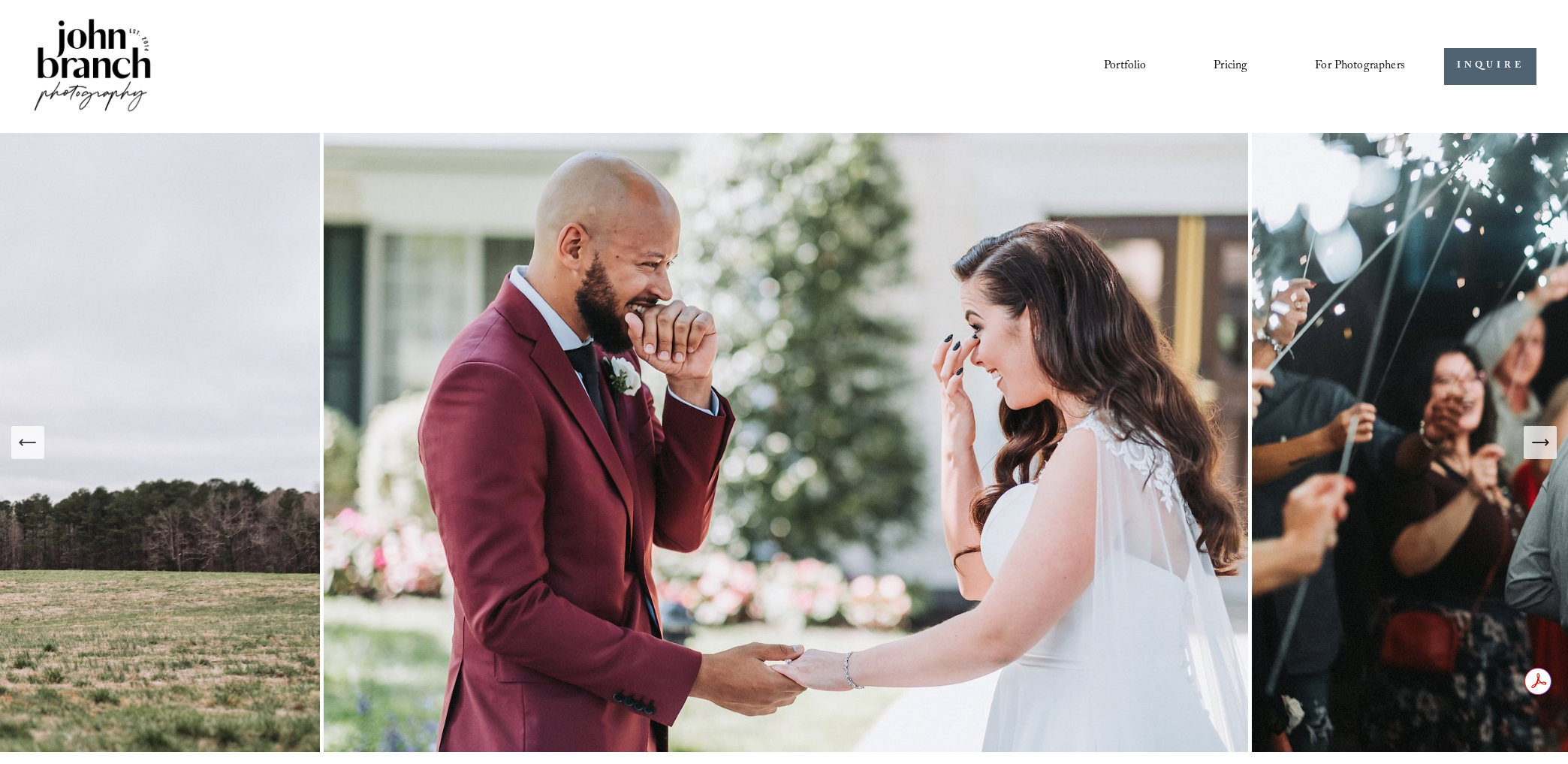
click at [1538, 440] on icon "Next Slide" at bounding box center [1540, 442] width 21 height 21
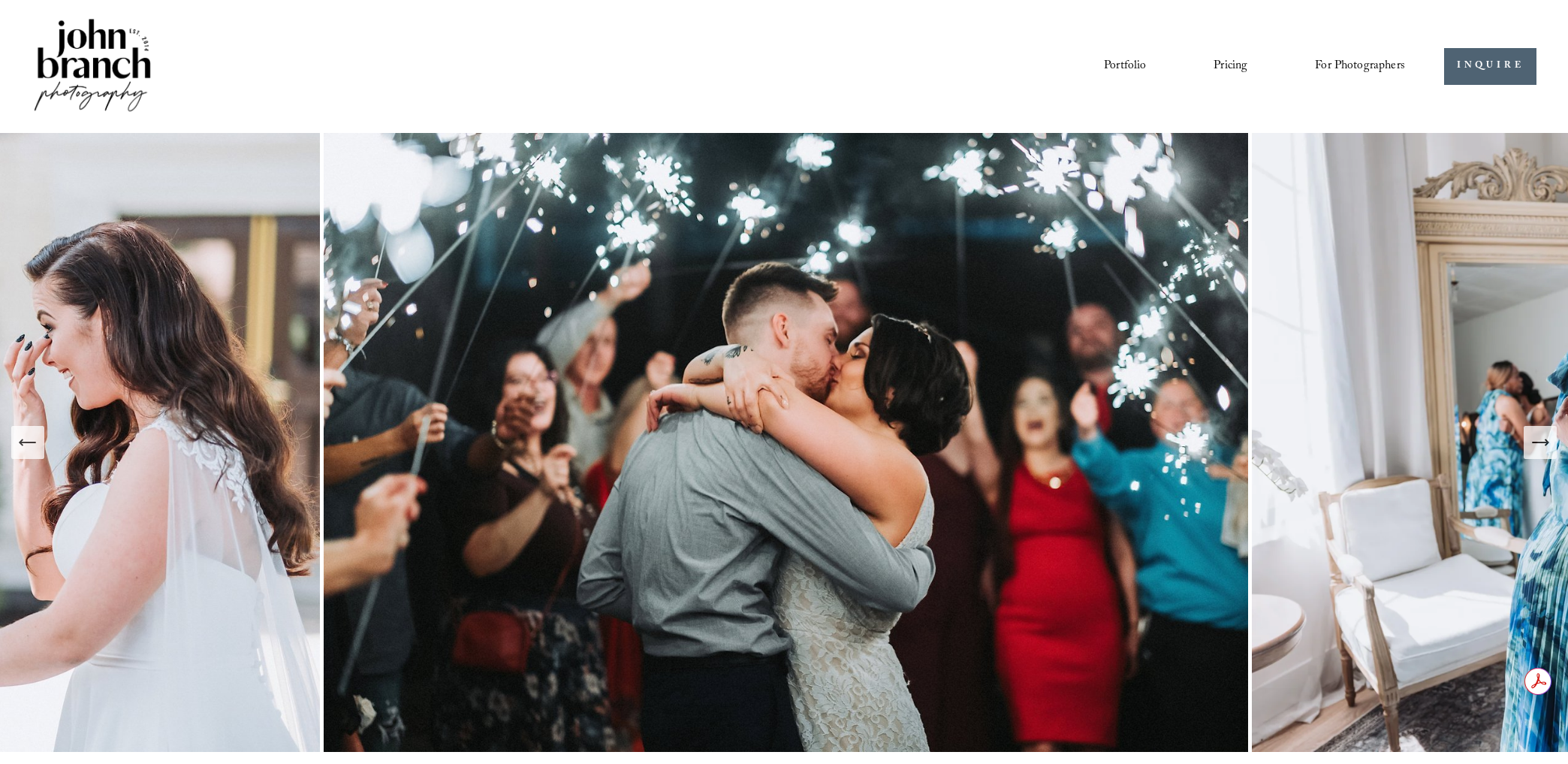
click at [1538, 440] on icon "Next Slide" at bounding box center [1540, 442] width 21 height 21
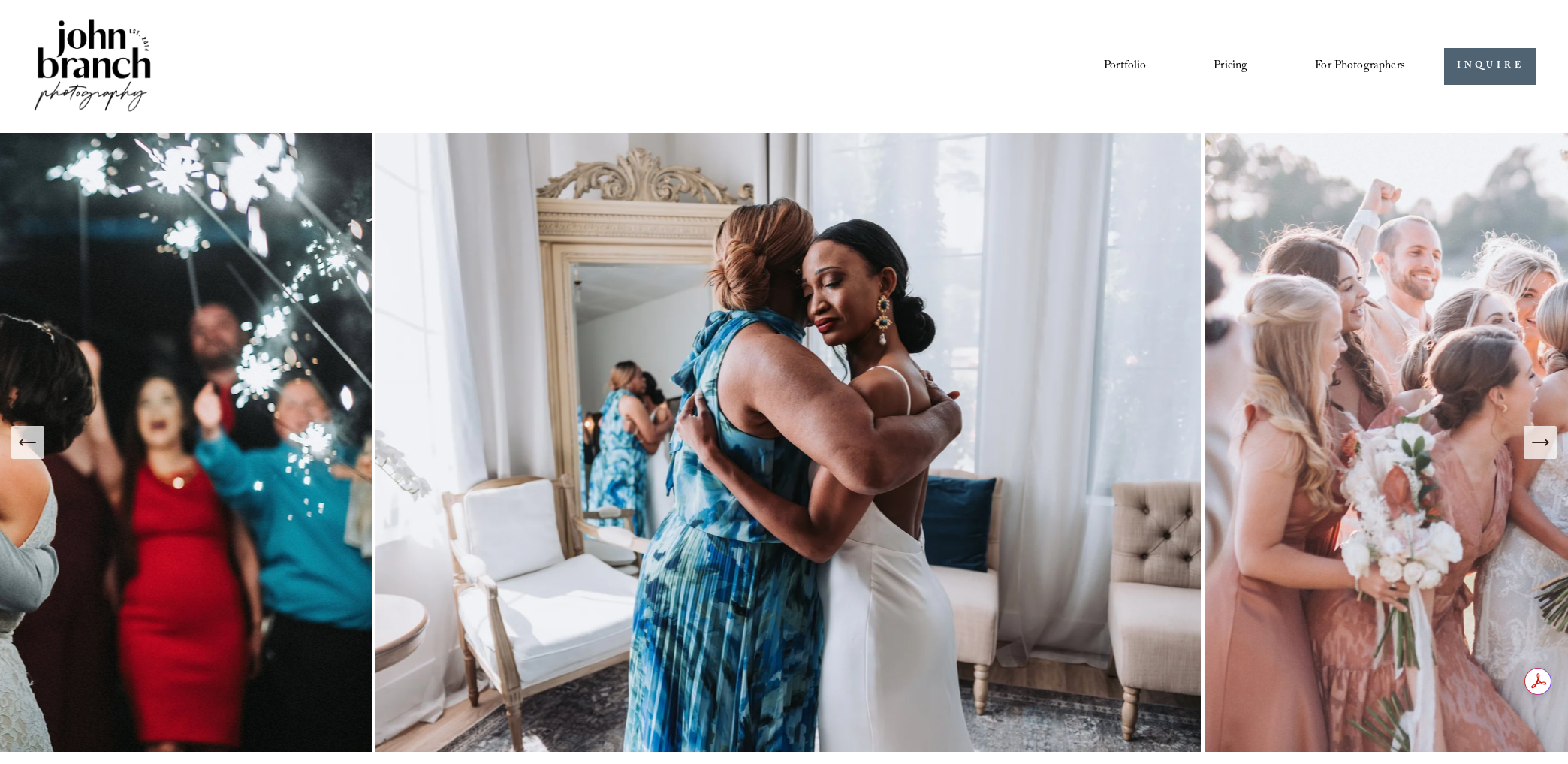
click at [1538, 441] on icon "Next Slide" at bounding box center [1540, 442] width 21 height 21
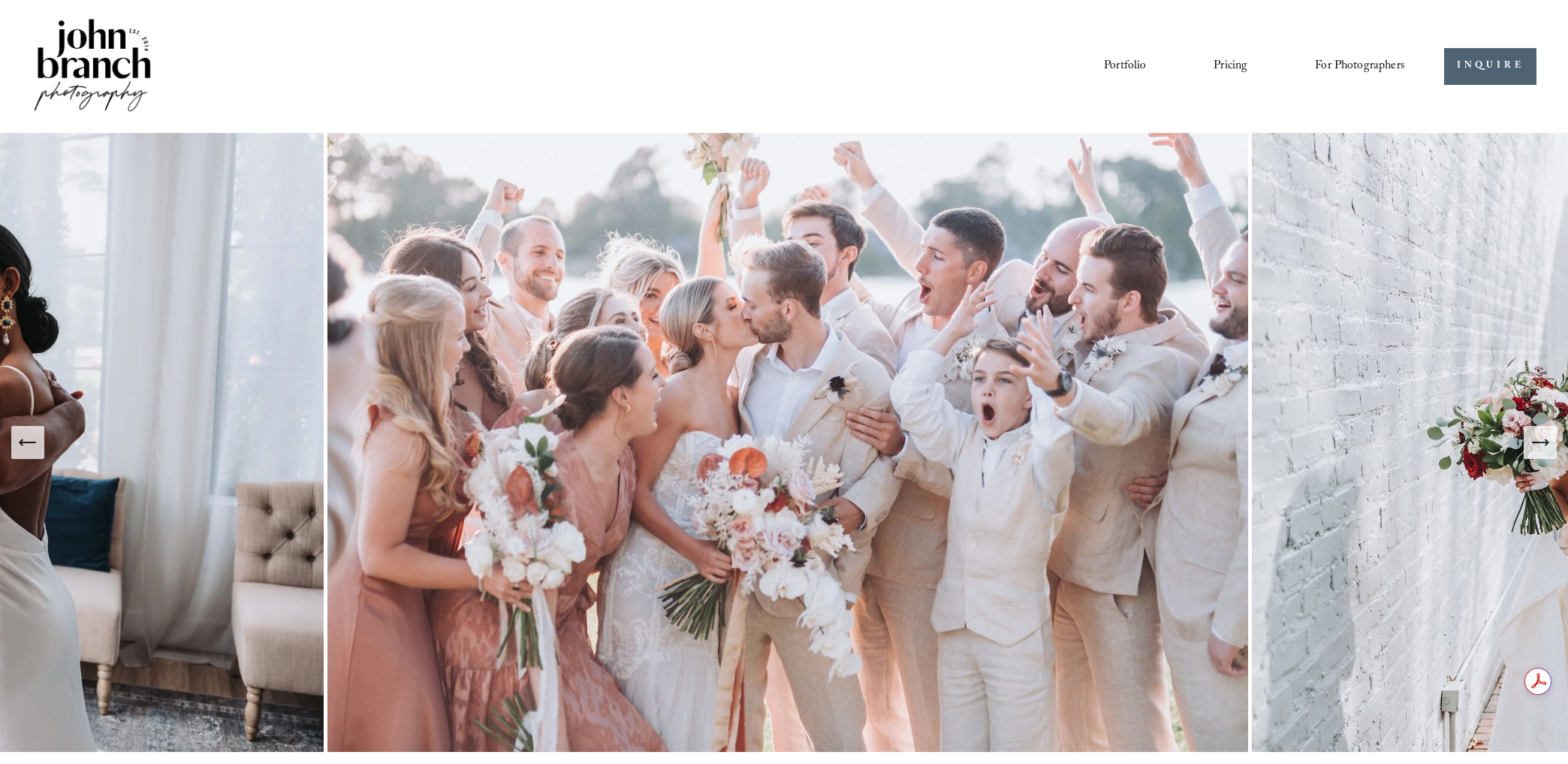
click at [1538, 442] on icon "Next Slide" at bounding box center [1540, 442] width 16 height 0
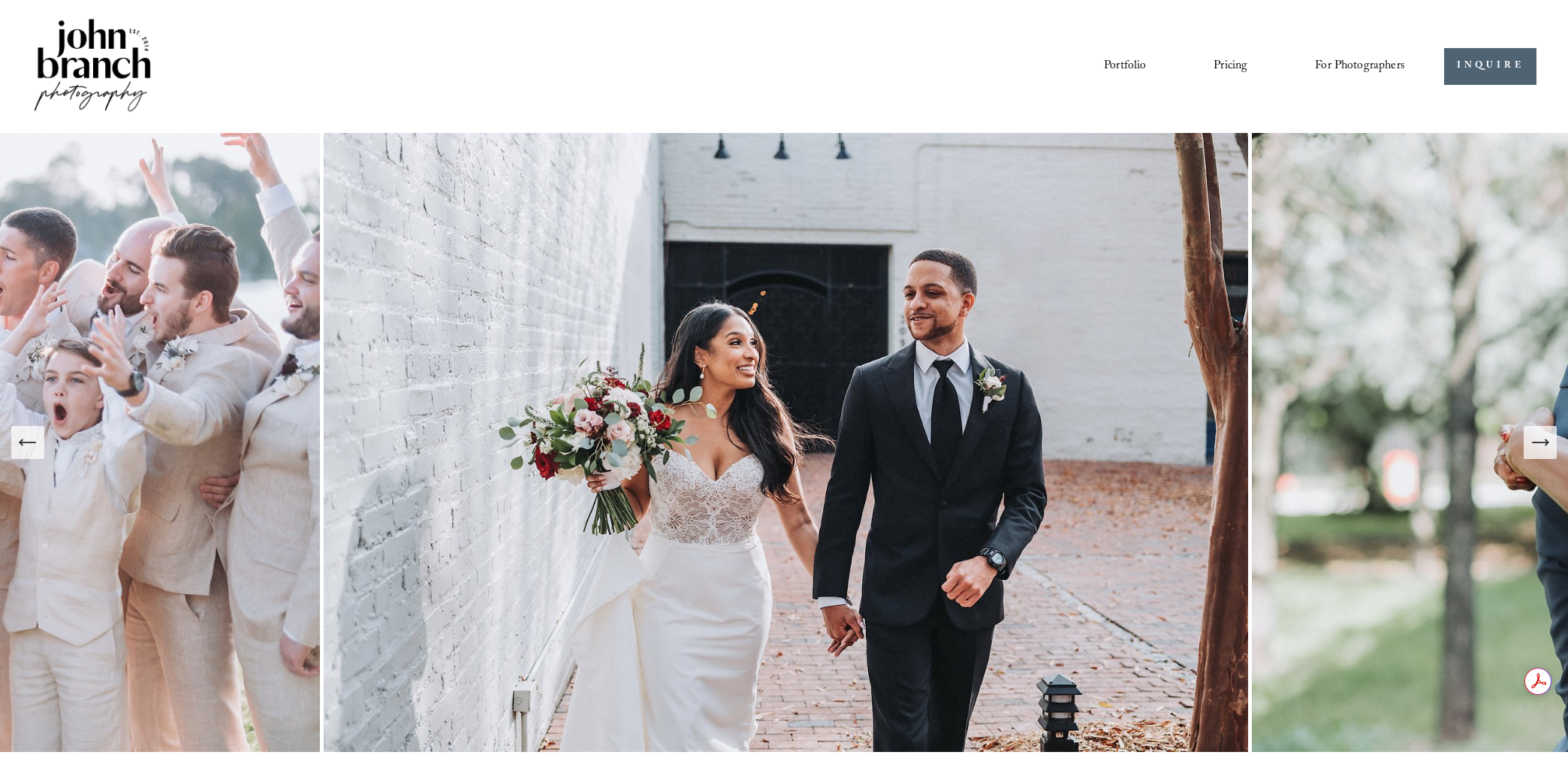
click at [1134, 62] on link "Portfolio" at bounding box center [1125, 66] width 42 height 26
